Goal: Navigation & Orientation: Understand site structure

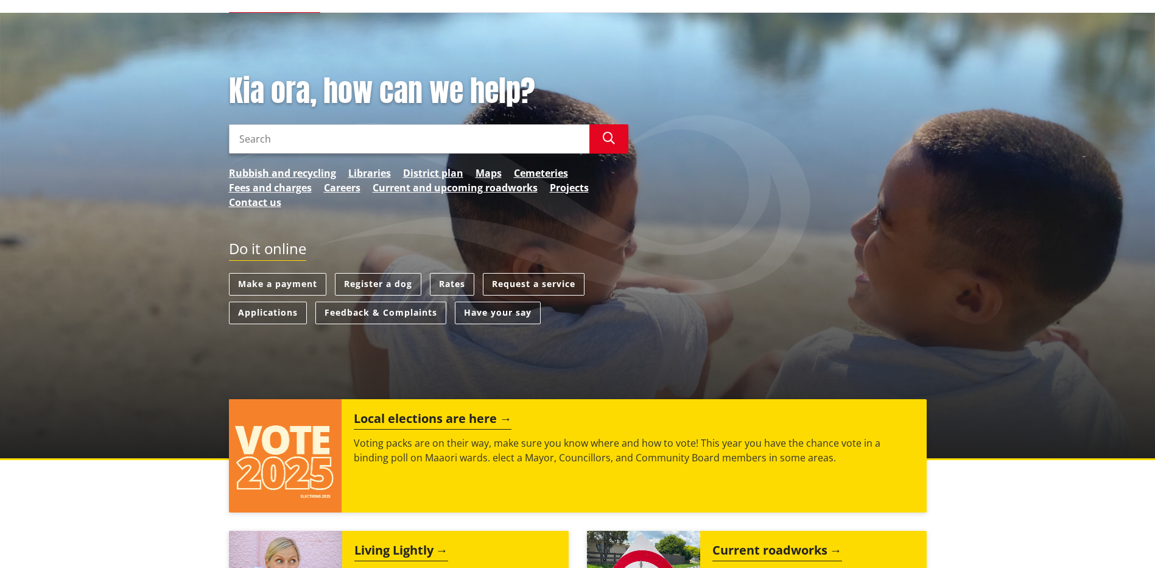
scroll to position [56, 0]
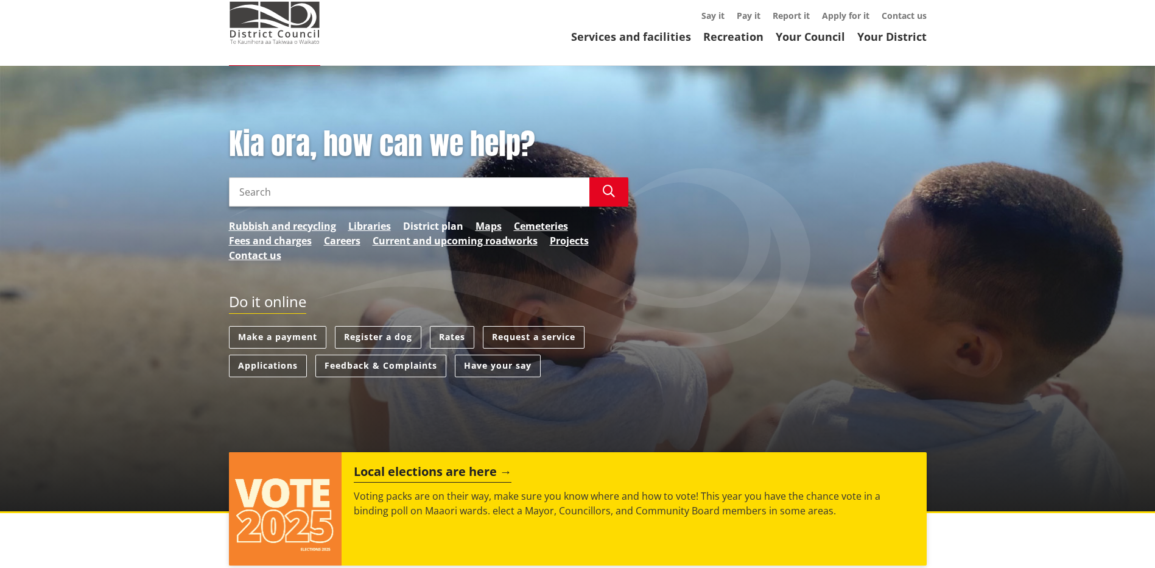
click at [421, 227] on link "District plan" at bounding box center [433, 226] width 60 height 15
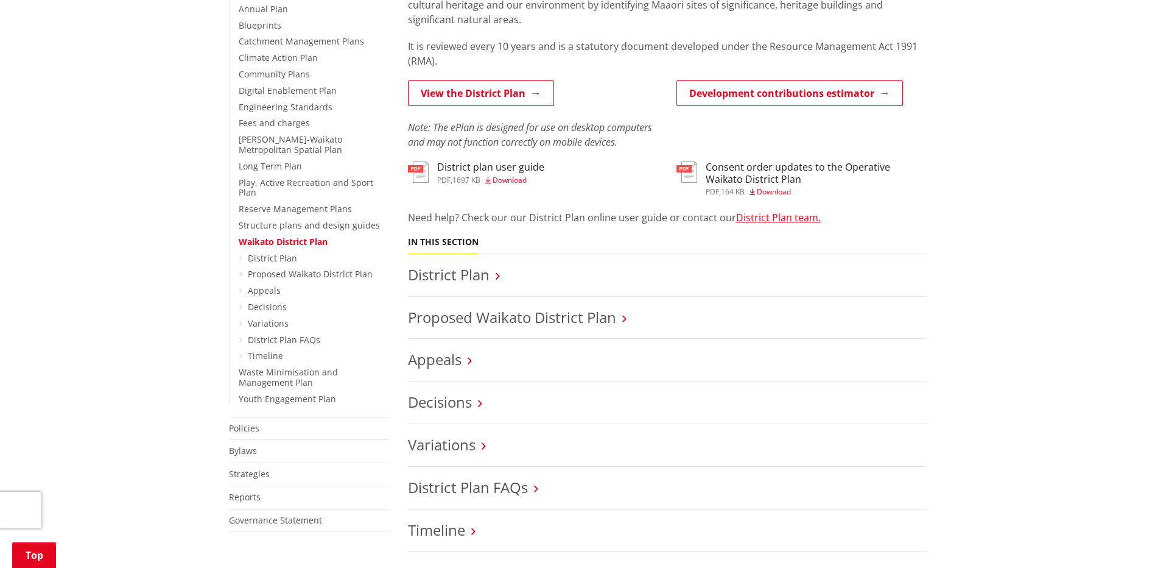
scroll to position [365, 0]
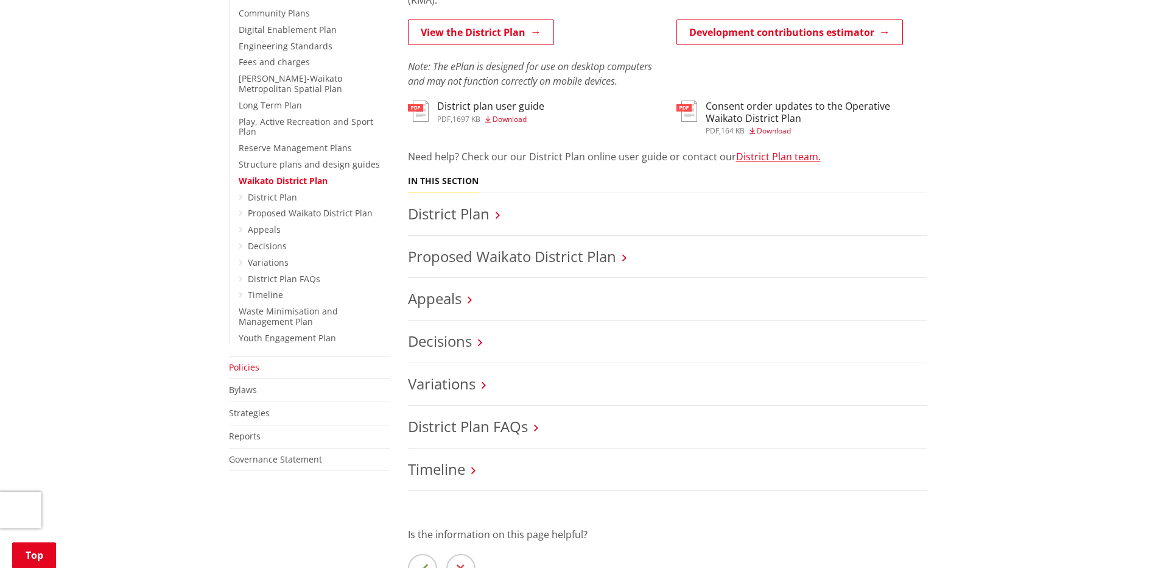
click at [250, 361] on link "Policies" at bounding box center [244, 367] width 30 height 12
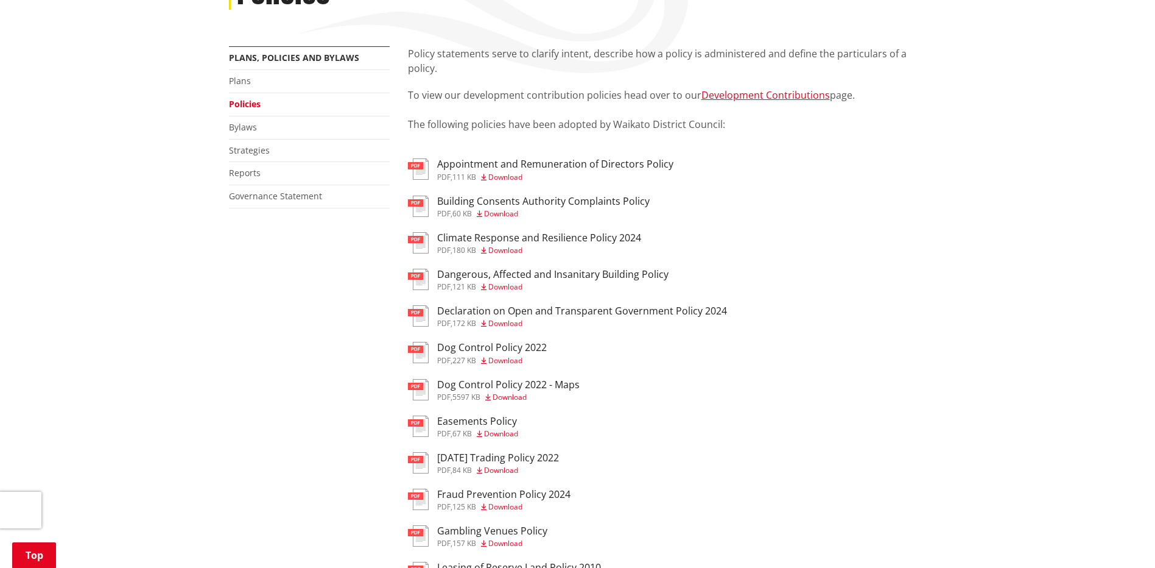
scroll to position [183, 0]
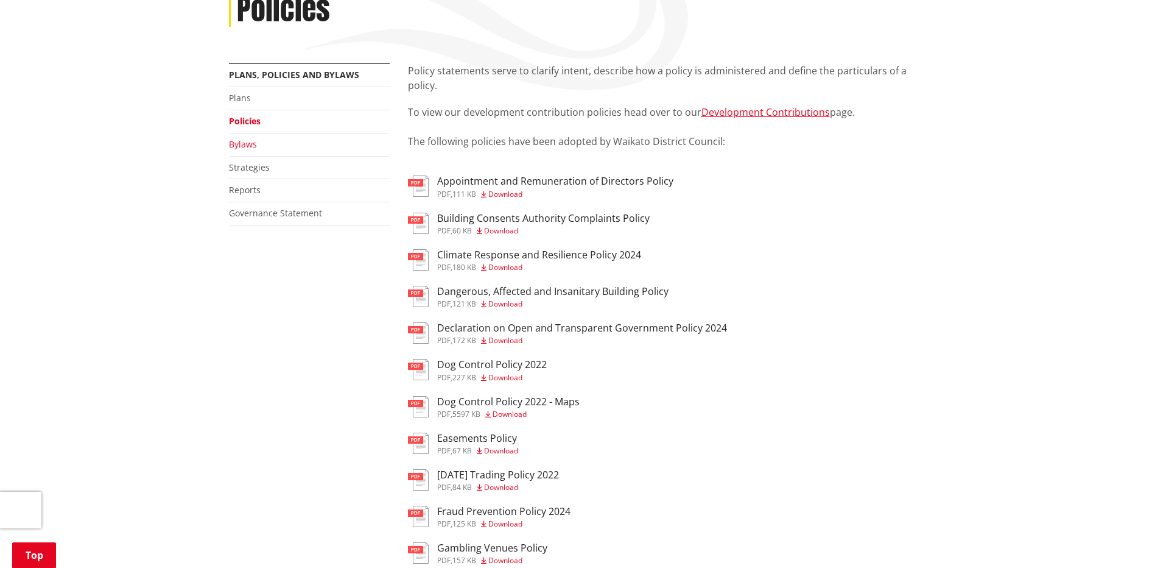
click at [246, 144] on link "Bylaws" at bounding box center [243, 144] width 28 height 12
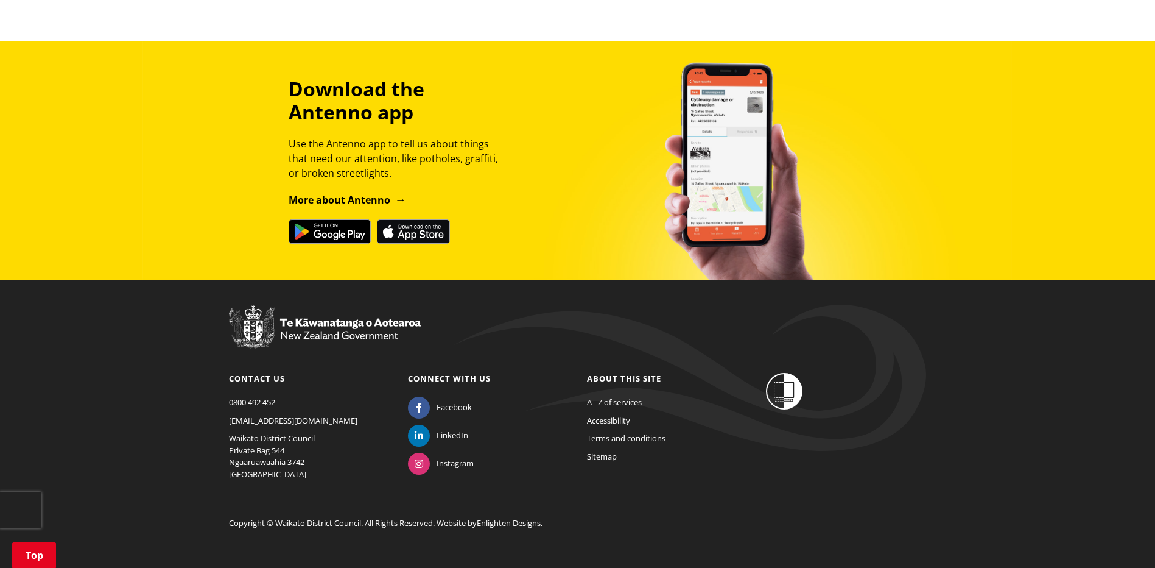
scroll to position [945, 0]
